Goal: Information Seeking & Learning: Learn about a topic

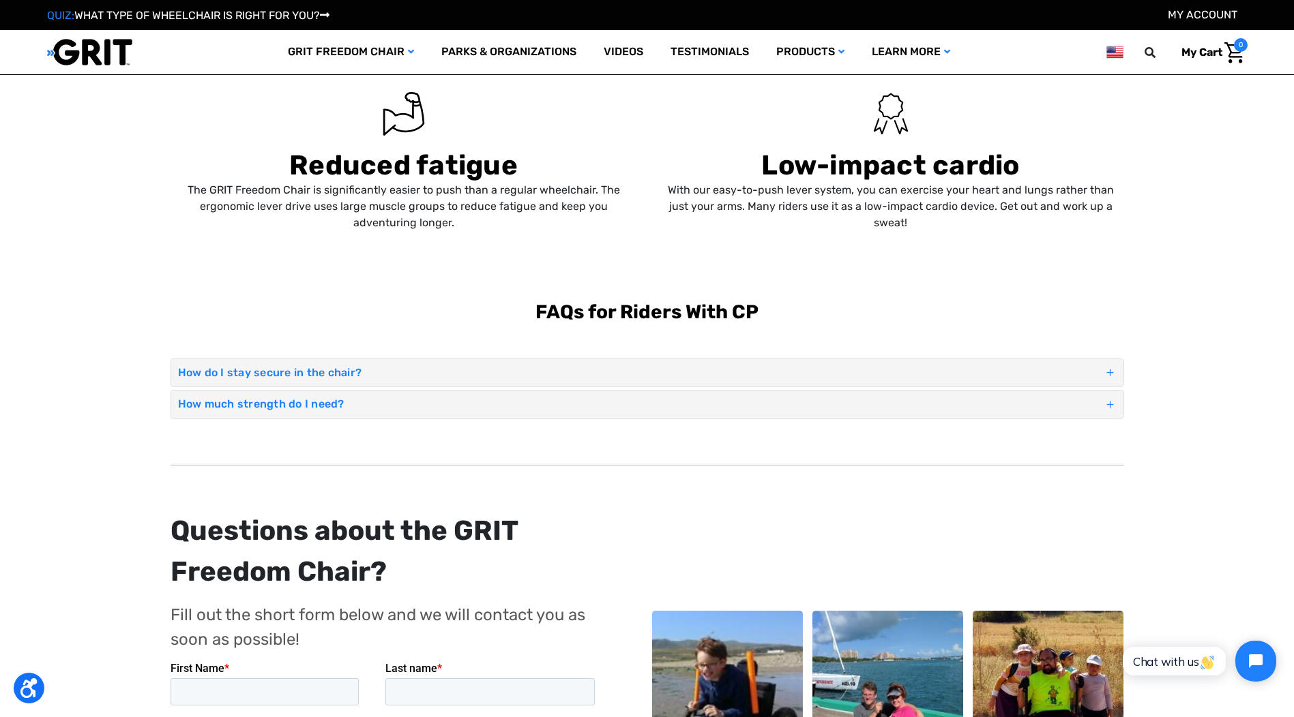
scroll to position [1023, 0]
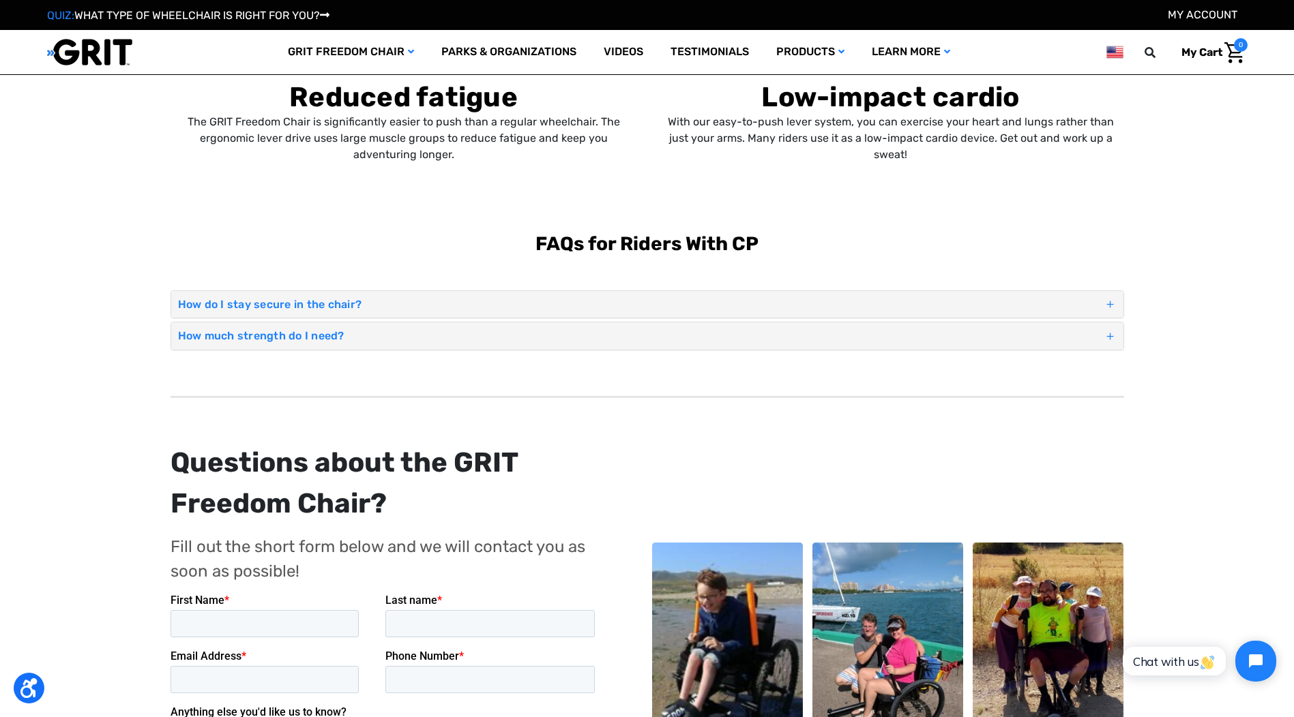
click at [1111, 335] on span at bounding box center [1109, 337] width 13 height 20
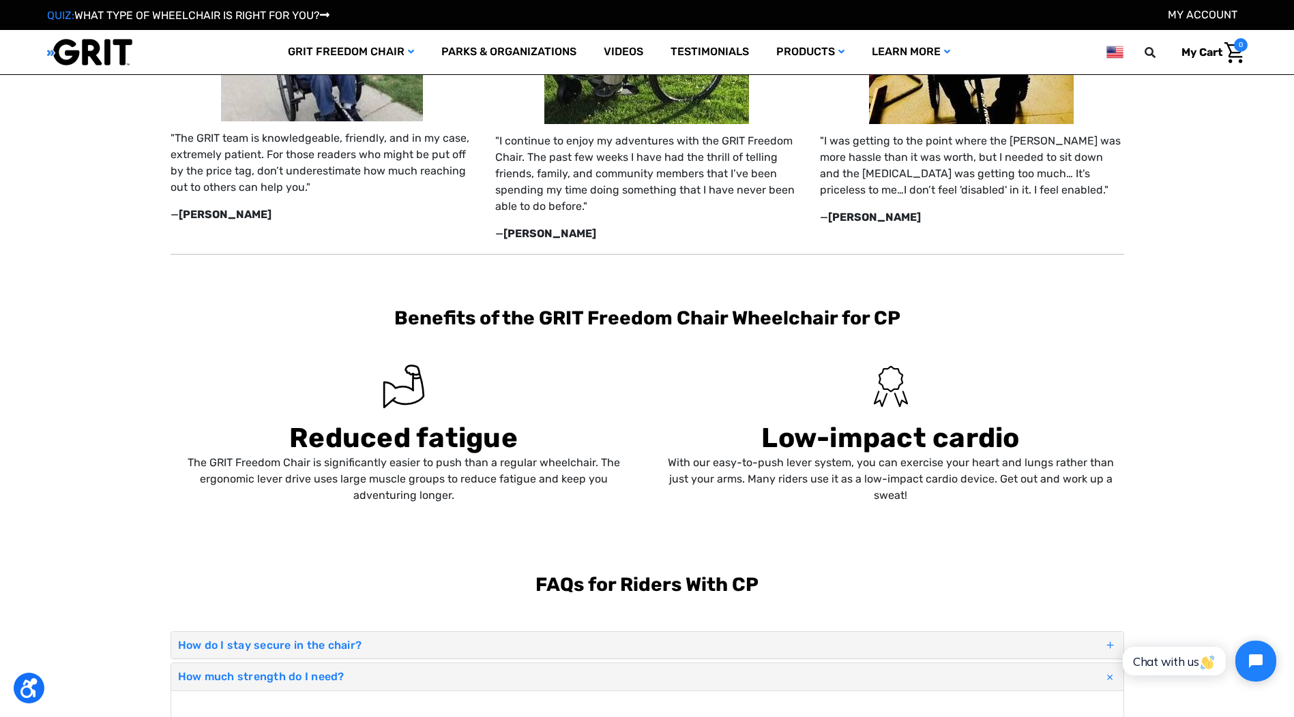
scroll to position [409, 0]
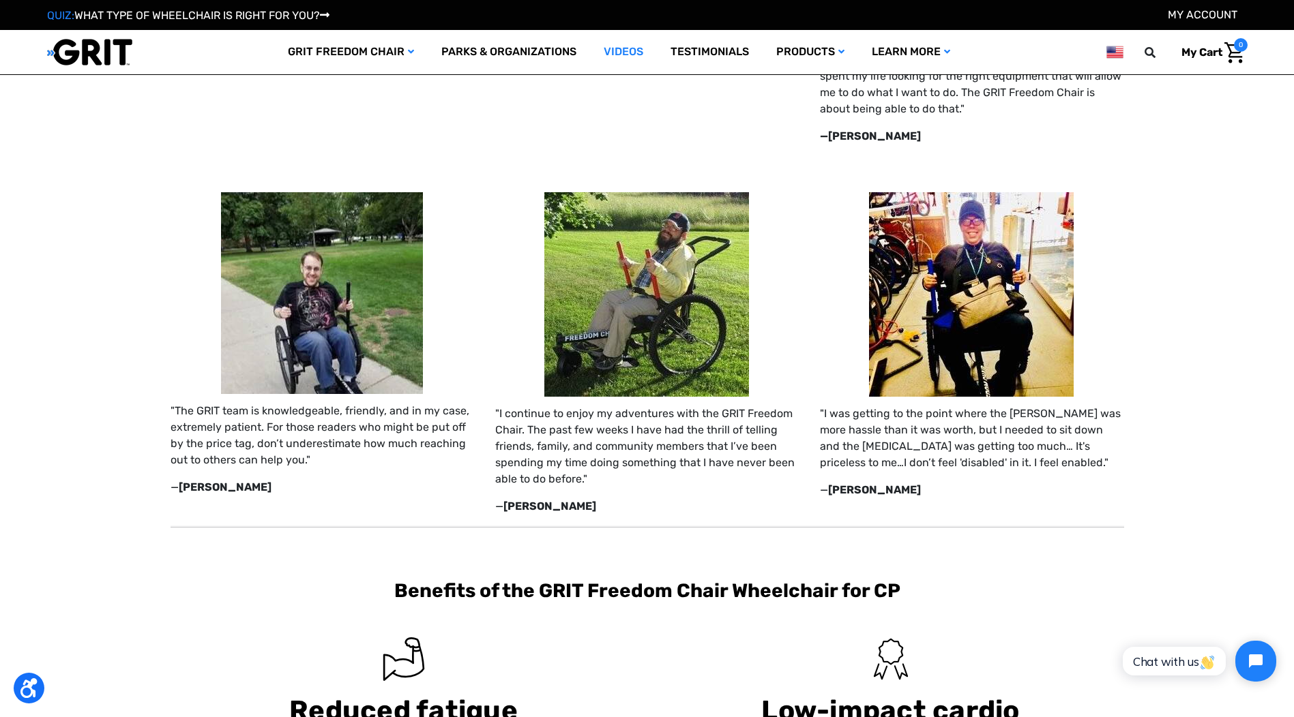
click at [627, 41] on link "Videos" at bounding box center [623, 52] width 67 height 44
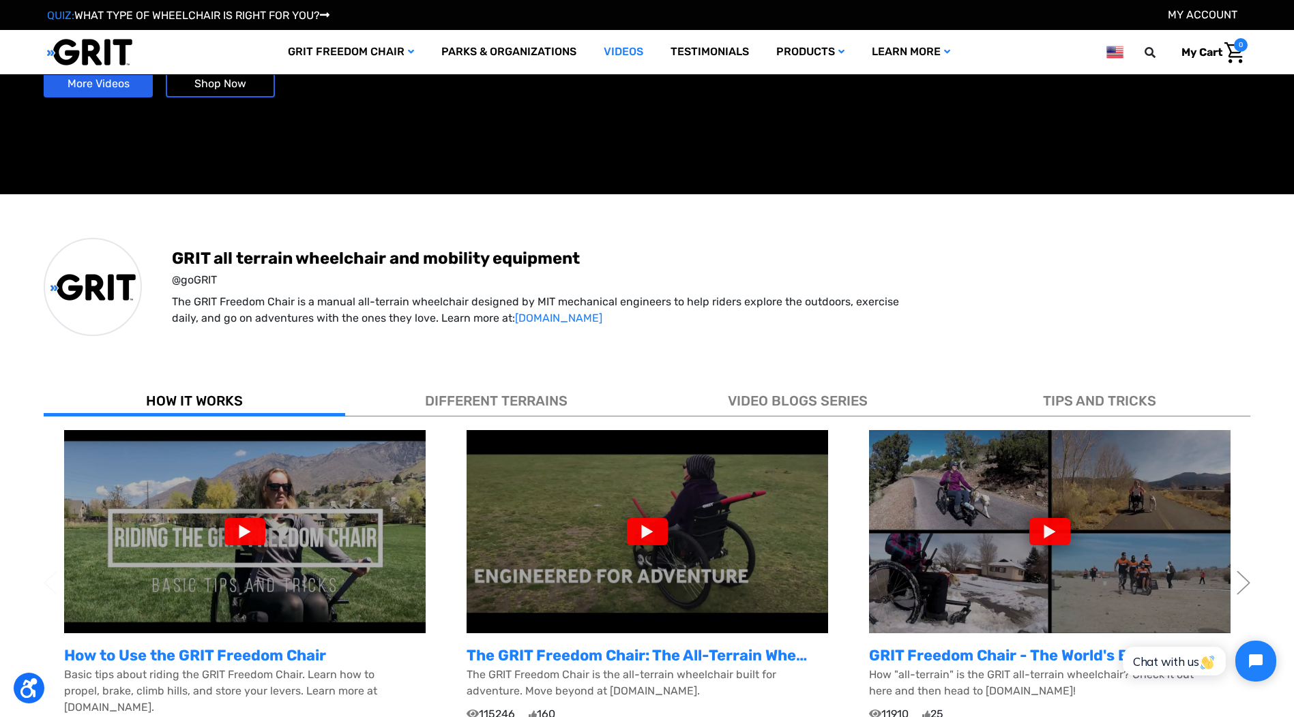
scroll to position [205, 0]
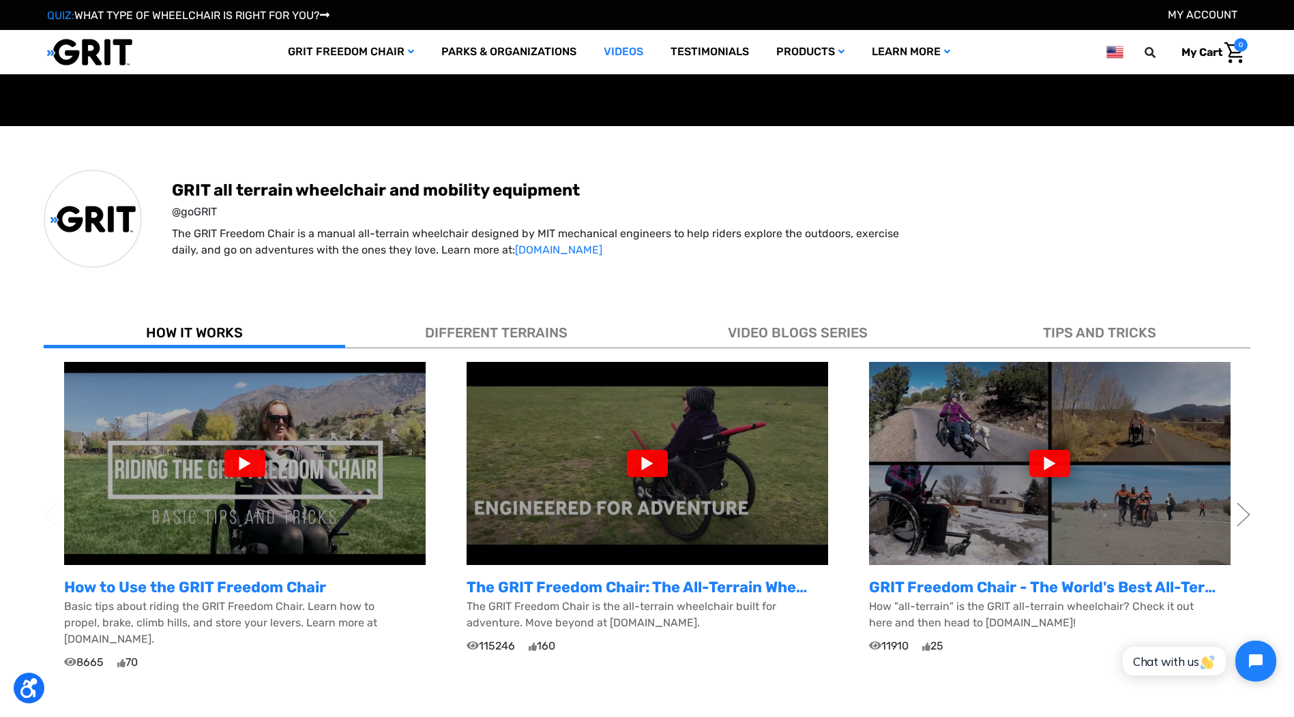
click at [247, 445] on img at bounding box center [244, 463] width 361 height 203
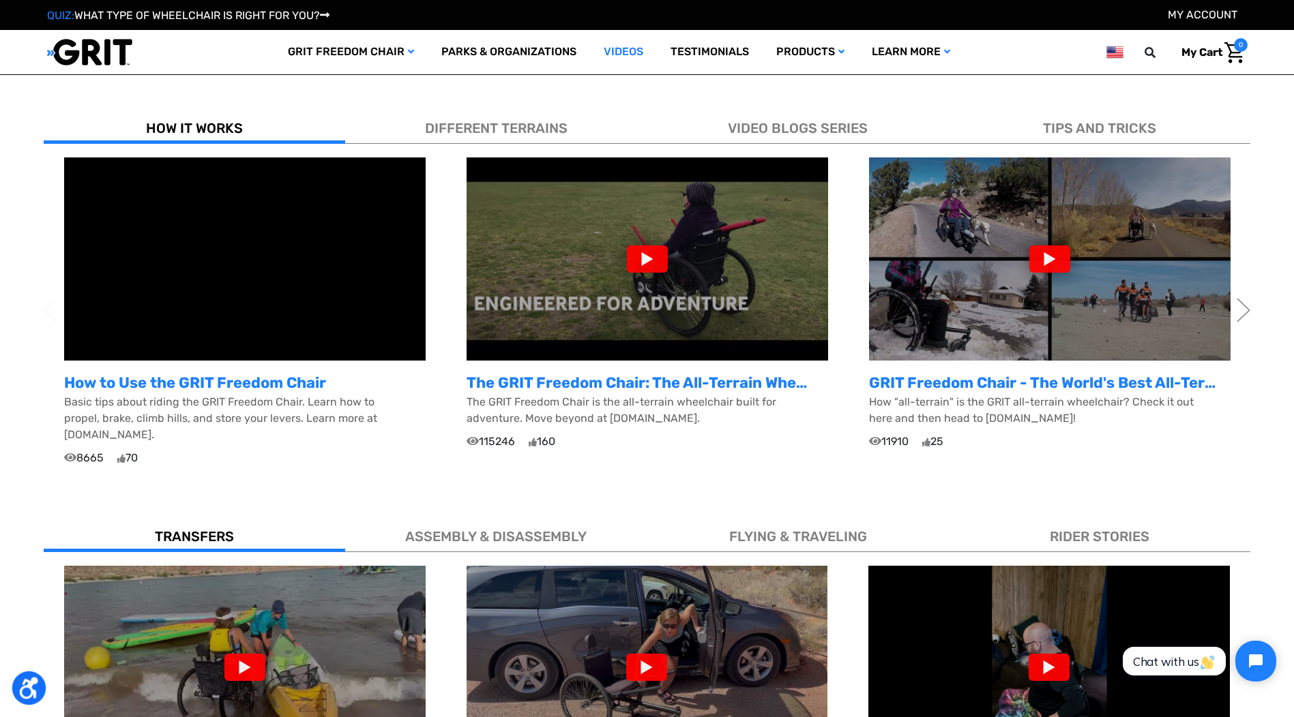
scroll to position [546, 0]
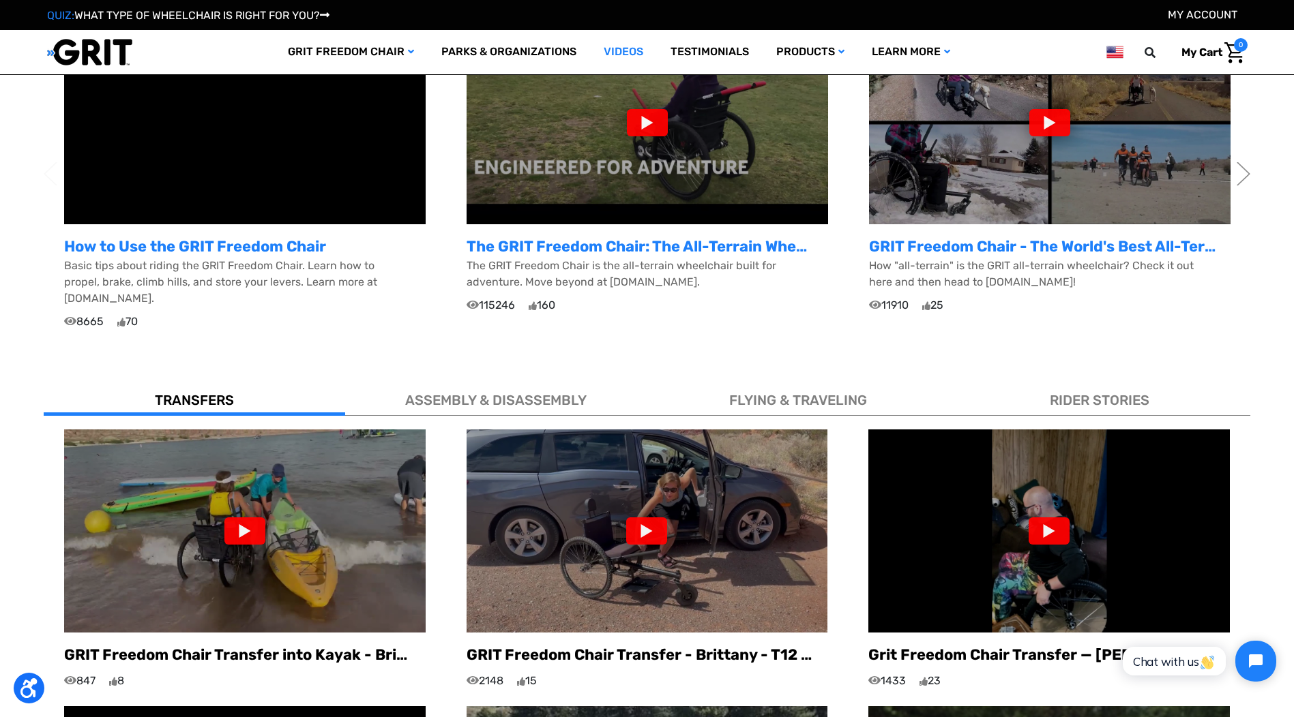
click at [259, 523] on div at bounding box center [244, 531] width 41 height 27
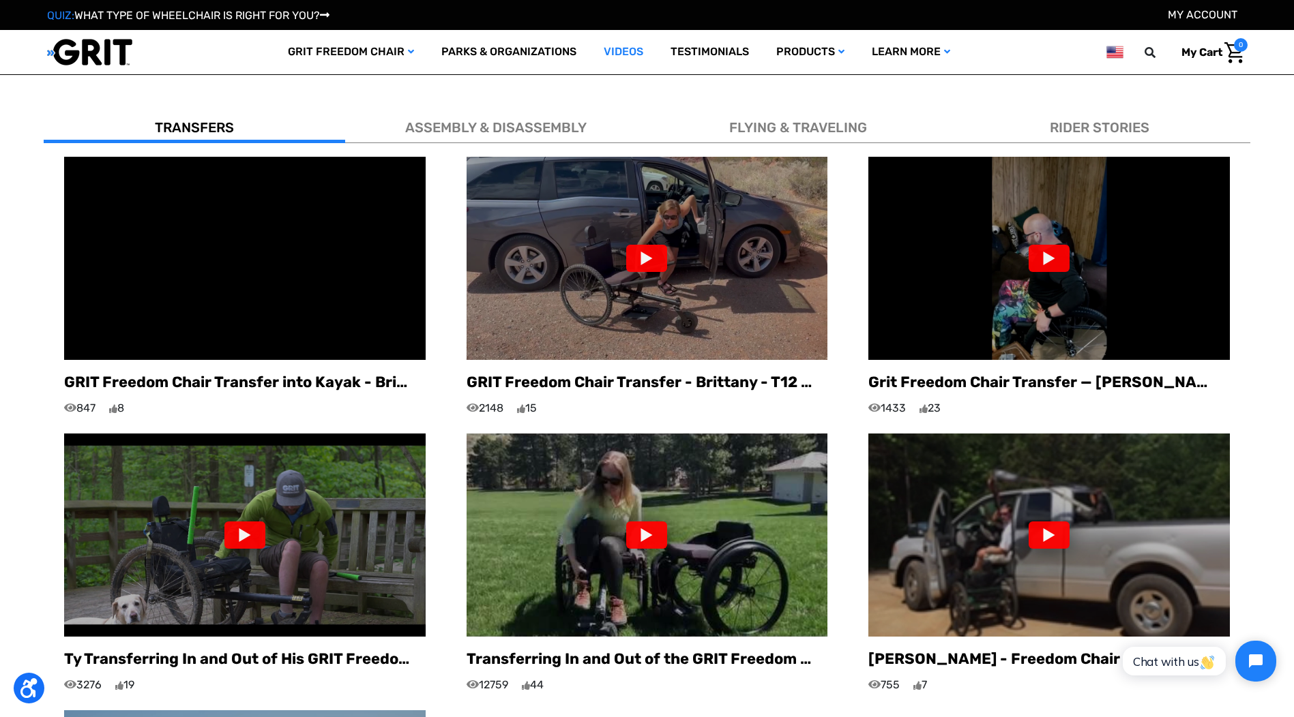
scroll to position [682, 0]
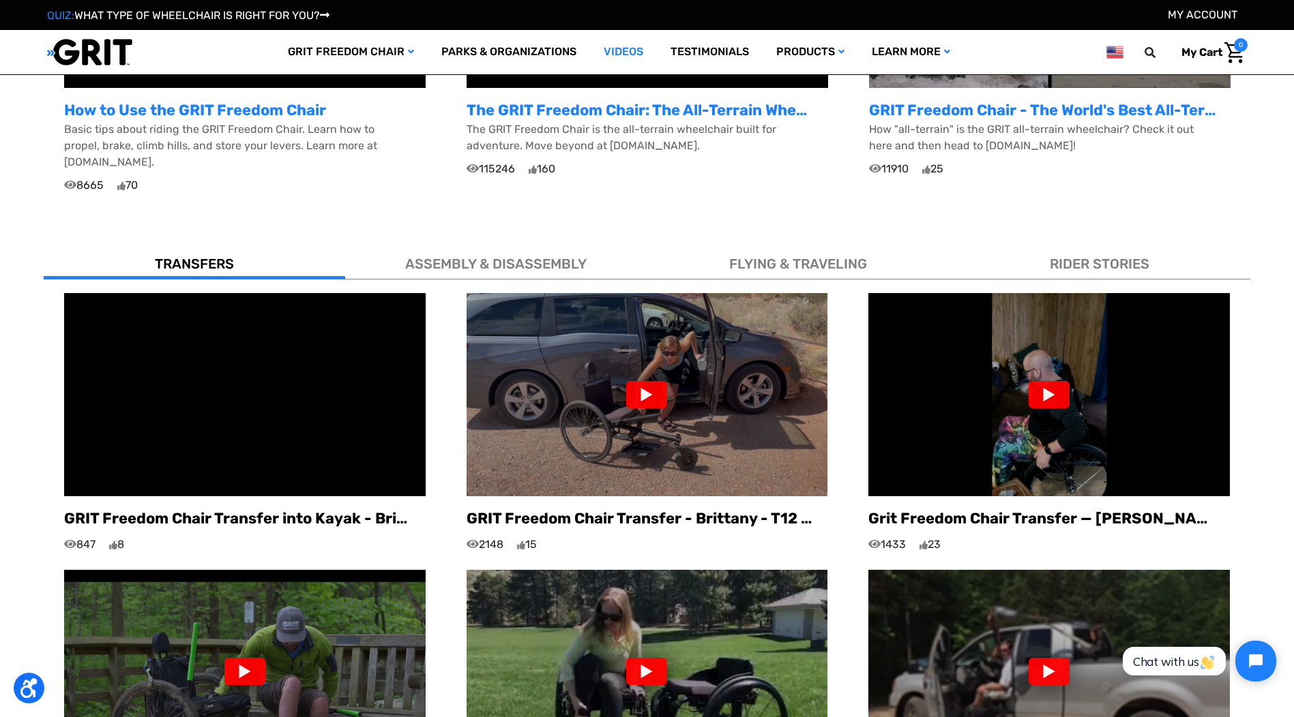
click at [1058, 381] on div at bounding box center [1048, 394] width 41 height 27
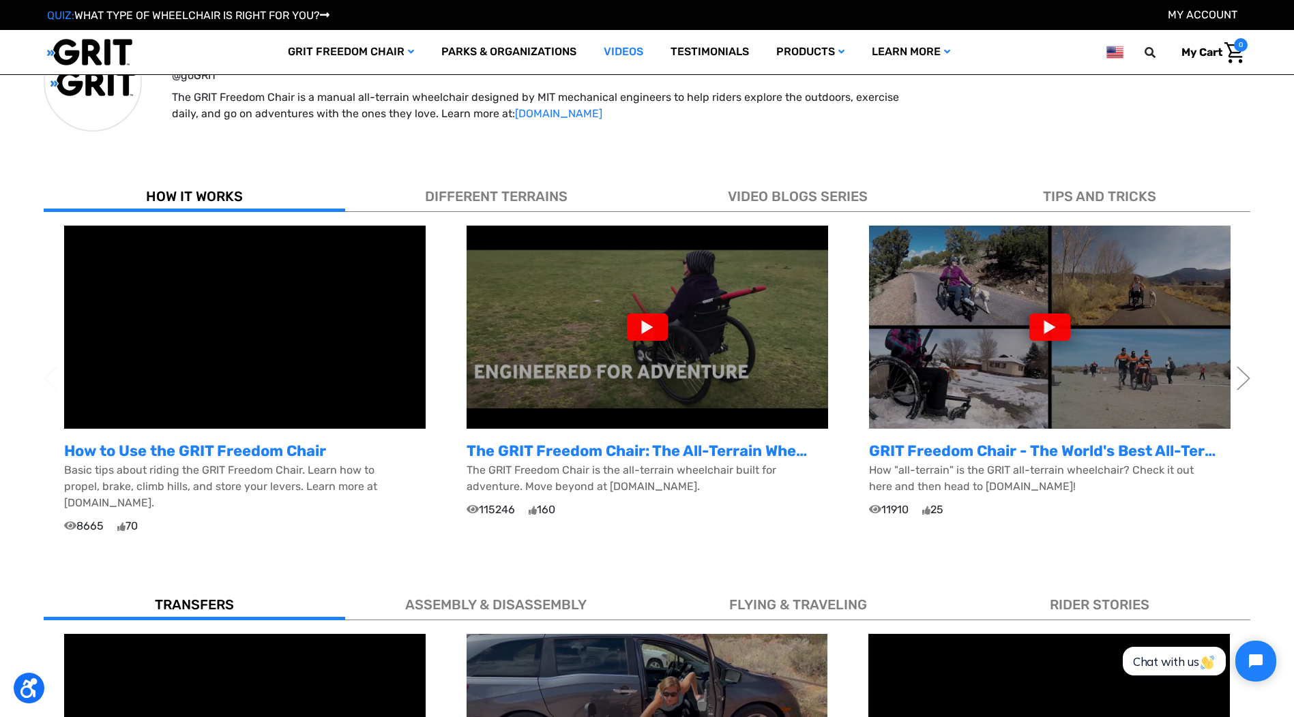
scroll to position [68, 0]
